Goal: Check status: Check status

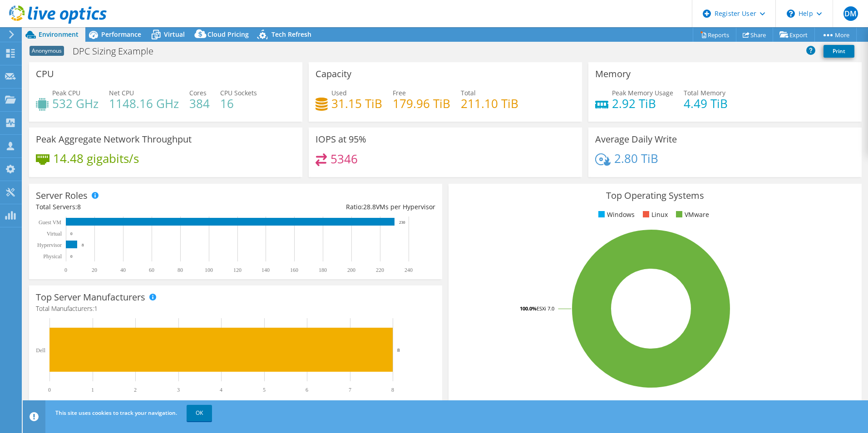
select select "EUFrankfurt"
select select "EUR"
click at [123, 33] on span "Performance" at bounding box center [121, 34] width 40 height 9
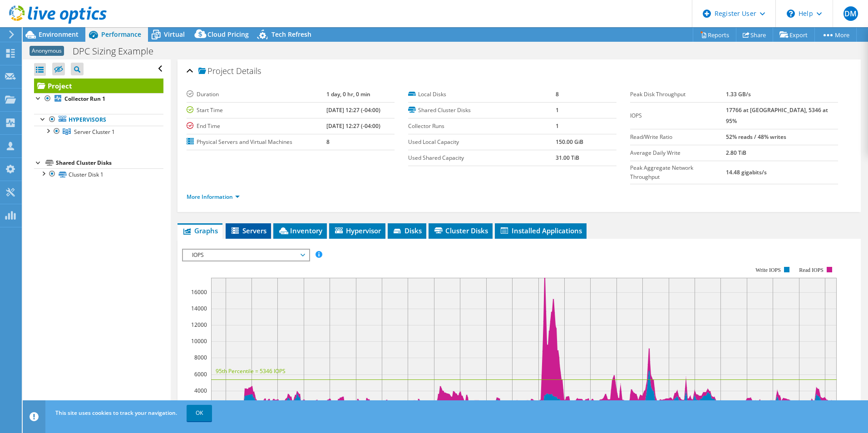
click at [245, 223] on li "Servers" at bounding box center [248, 230] width 45 height 15
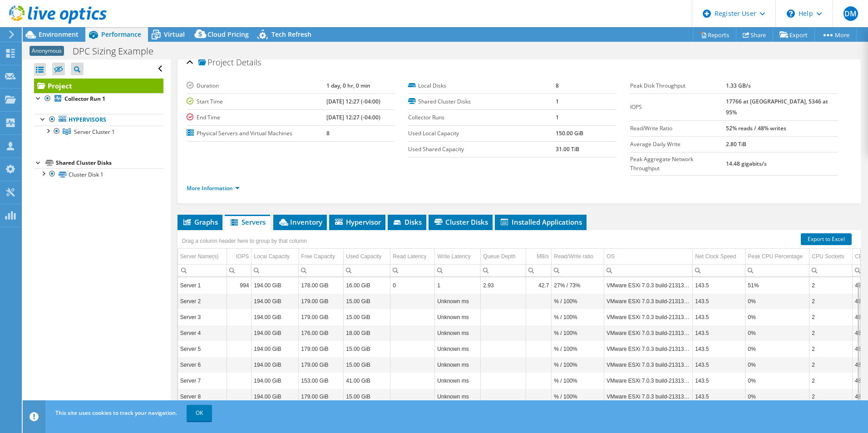
scroll to position [33, 0]
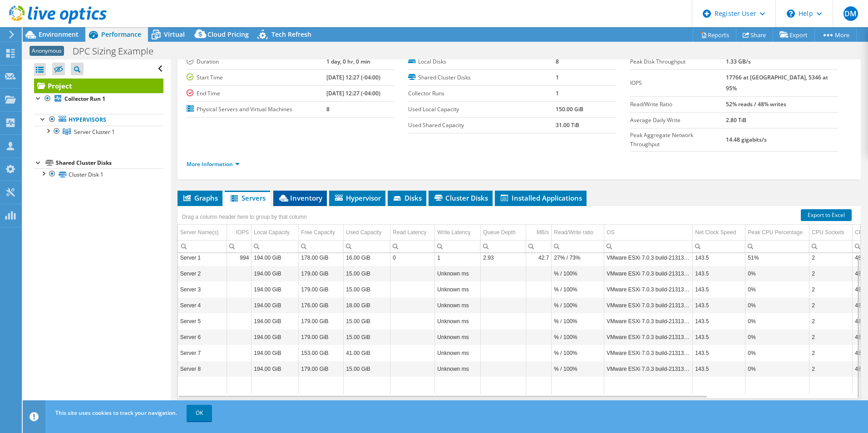
click at [308, 193] on span "Inventory" at bounding box center [300, 197] width 44 height 9
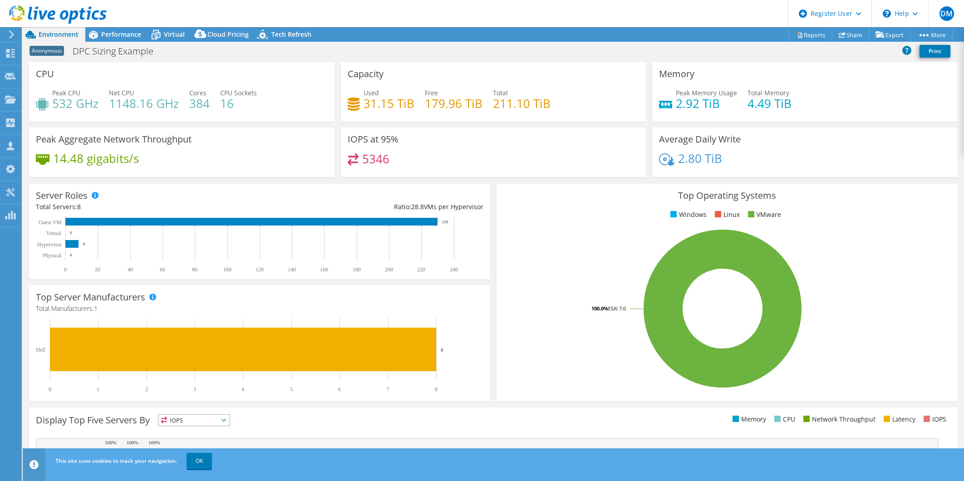
select select "USEast"
select select "USD"
